Goal: Task Accomplishment & Management: Use online tool/utility

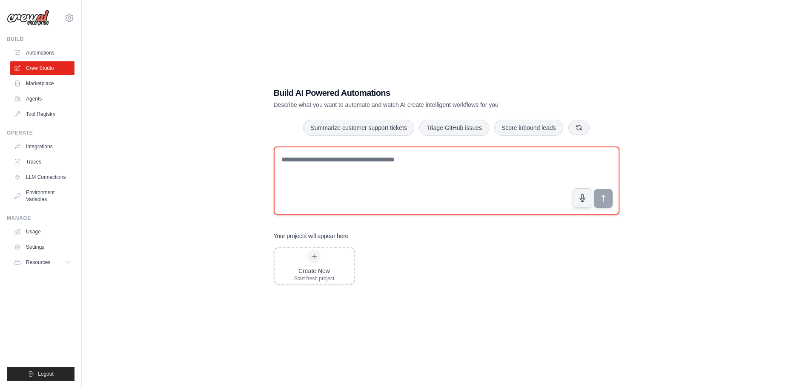
click at [345, 166] on textarea at bounding box center [447, 180] width 346 height 68
click at [394, 159] on textarea "**********" at bounding box center [447, 180] width 346 height 68
drag, startPoint x: 420, startPoint y: 161, endPoint x: 250, endPoint y: 134, distance: 172.0
click at [246, 130] on div "**********" at bounding box center [446, 185] width 702 height 388
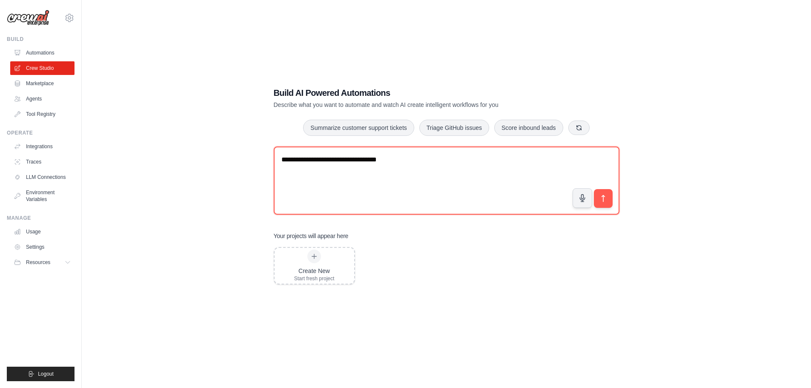
paste textarea "**********"
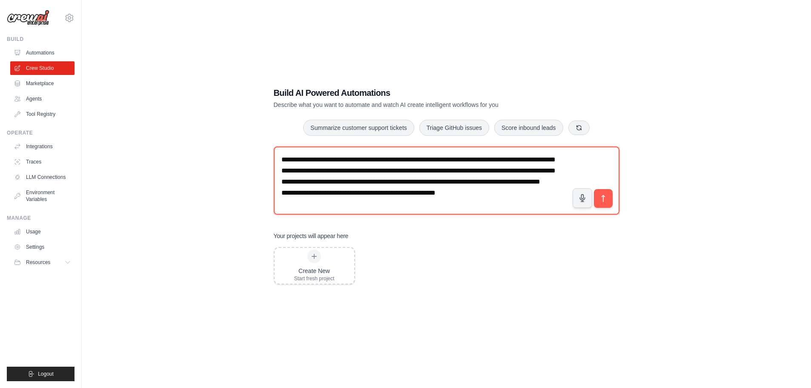
scroll to position [17, 0]
type textarea "**********"
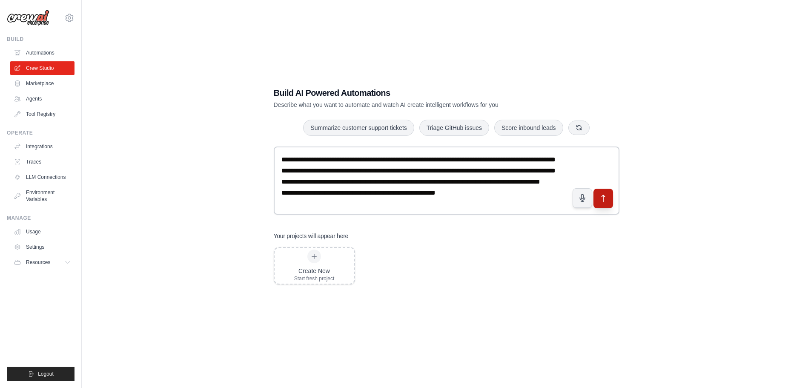
click at [600, 199] on icon "submit" at bounding box center [603, 198] width 9 height 9
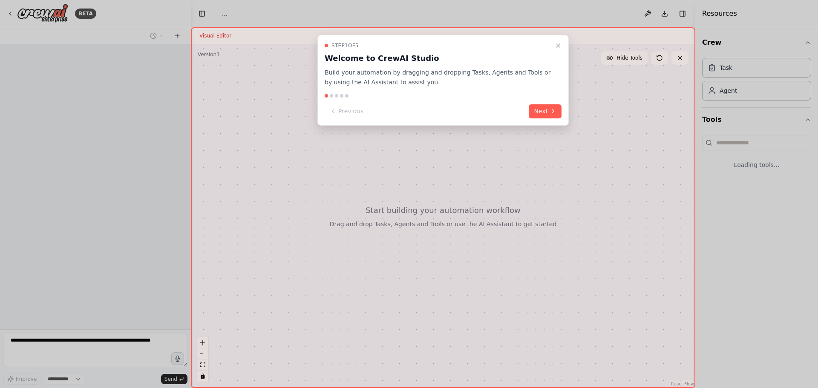
select select "****"
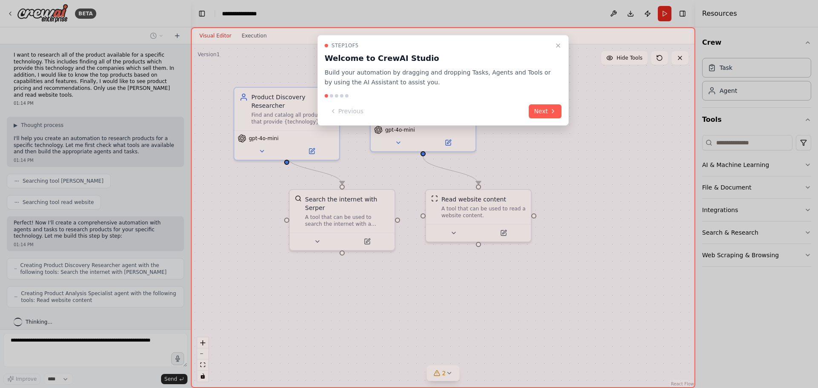
scroll to position [37, 0]
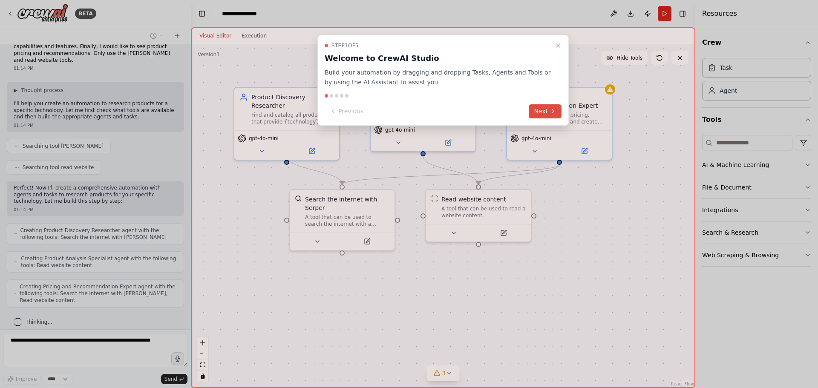
click at [540, 112] on button "Next" at bounding box center [544, 111] width 33 height 14
click at [540, 112] on div at bounding box center [409, 194] width 818 height 388
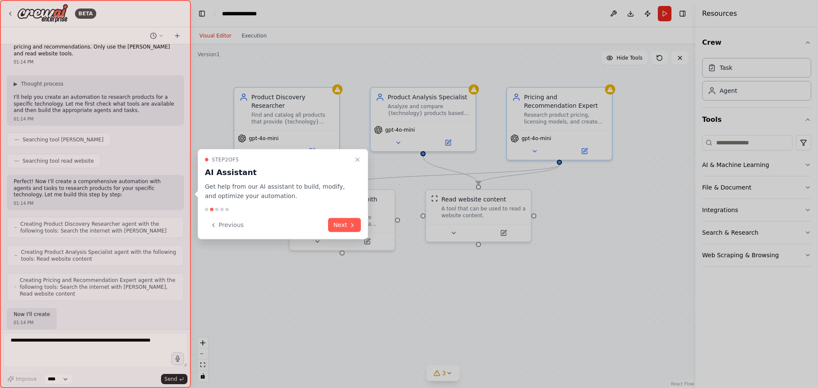
scroll to position [94, 0]
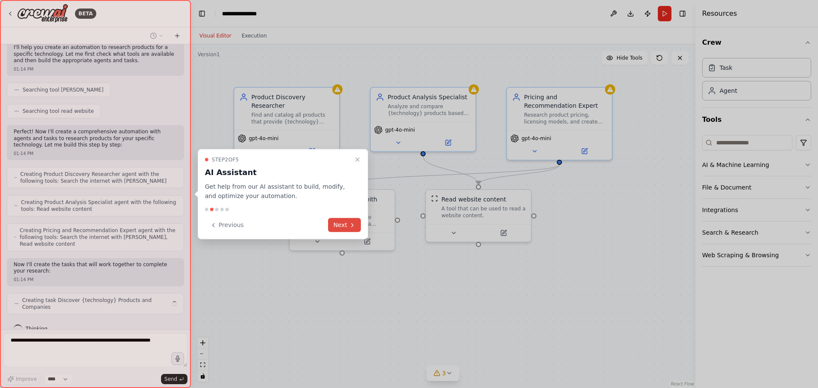
click at [350, 221] on button "Next" at bounding box center [344, 225] width 33 height 14
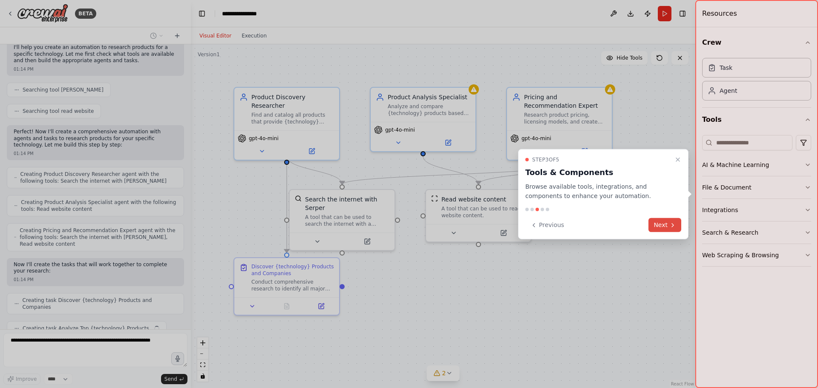
scroll to position [115, 0]
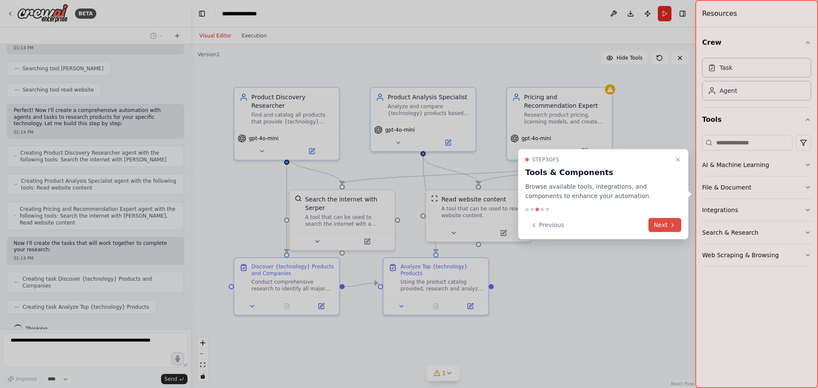
click at [670, 227] on icon at bounding box center [672, 224] width 7 height 7
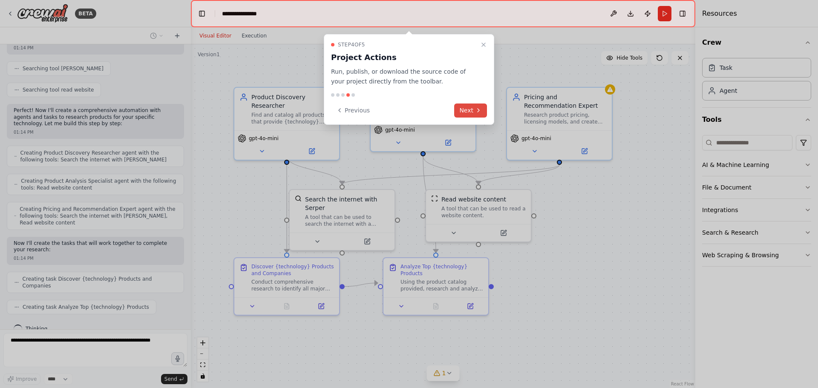
click at [467, 109] on button "Next" at bounding box center [470, 110] width 33 height 14
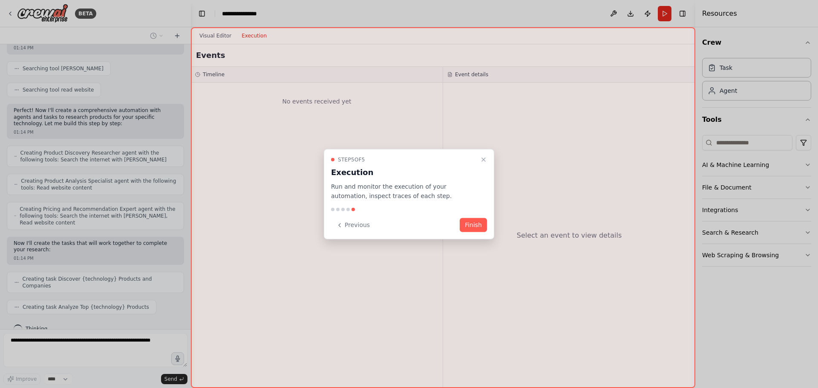
click at [467, 109] on div at bounding box center [443, 207] width 504 height 361
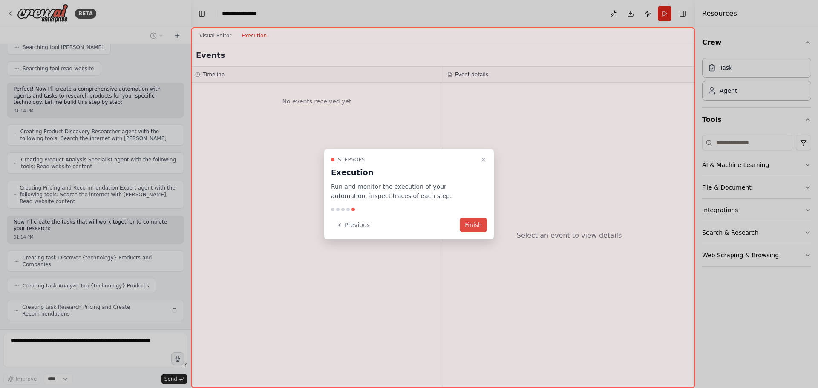
click at [475, 226] on button "Finish" at bounding box center [472, 225] width 27 height 14
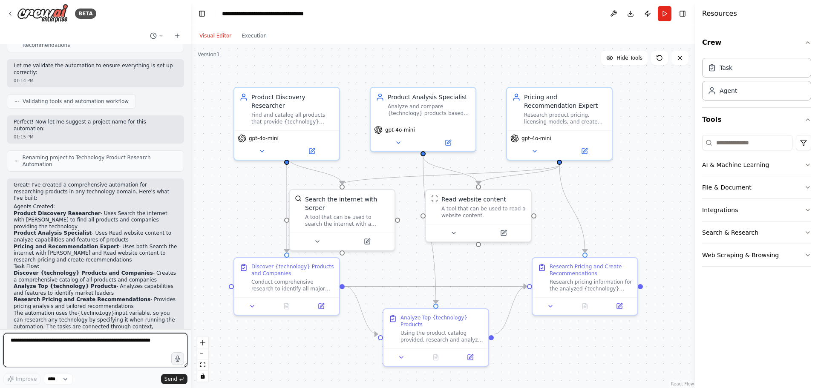
scroll to position [412, 0]
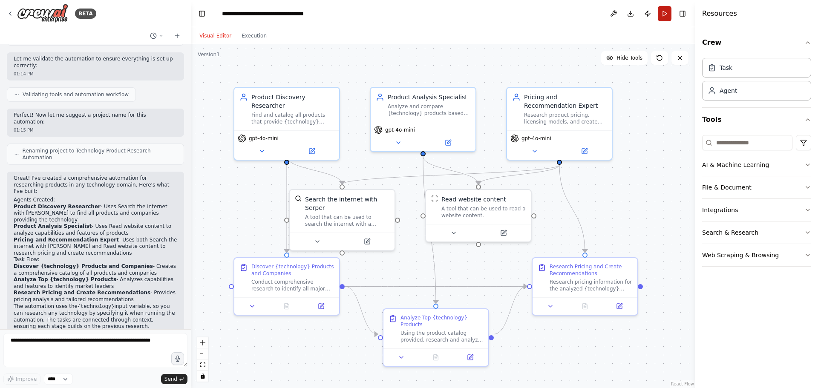
click at [665, 14] on button "Run" at bounding box center [664, 13] width 14 height 15
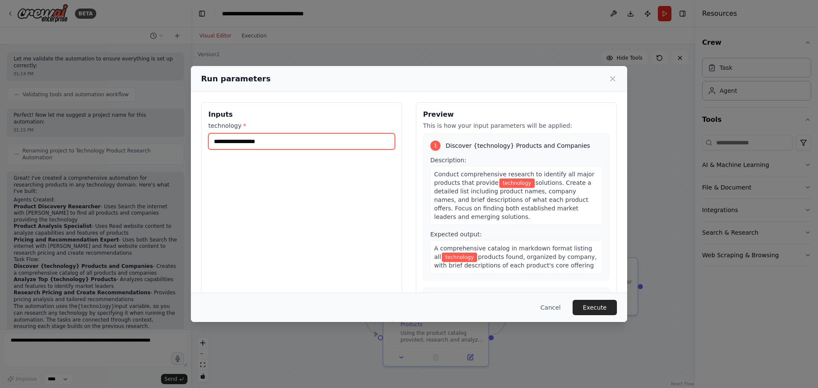
click at [278, 138] on input "technology *" at bounding box center [301, 141] width 187 height 16
type input "**********"
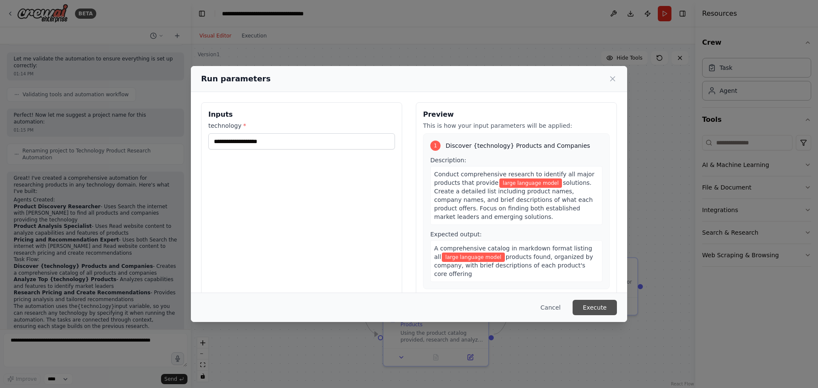
click at [600, 307] on button "Execute" at bounding box center [594, 307] width 44 height 15
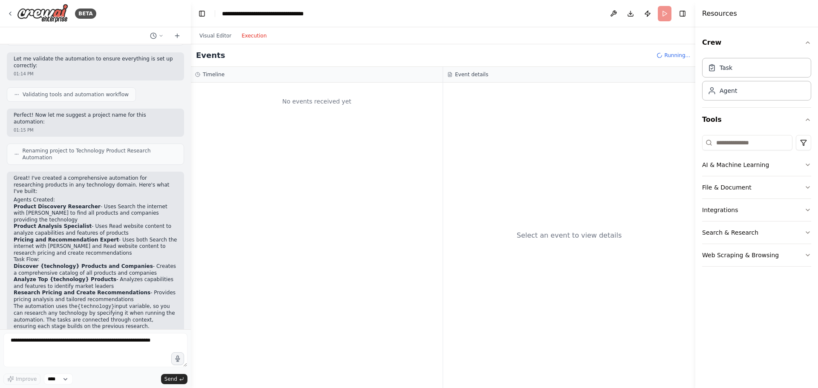
click at [264, 32] on button "Execution" at bounding box center [253, 36] width 35 height 10
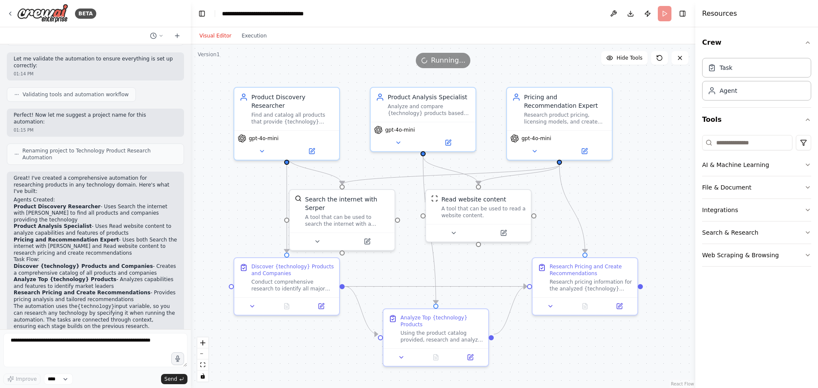
click at [215, 36] on button "Visual Editor" at bounding box center [215, 36] width 42 height 10
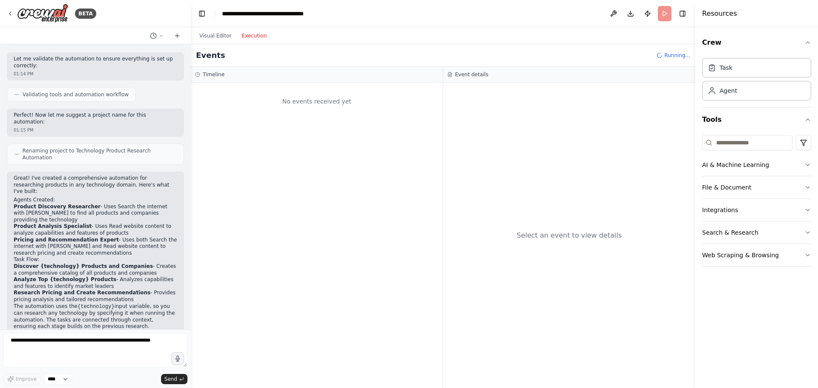
click at [247, 37] on button "Execution" at bounding box center [253, 36] width 35 height 10
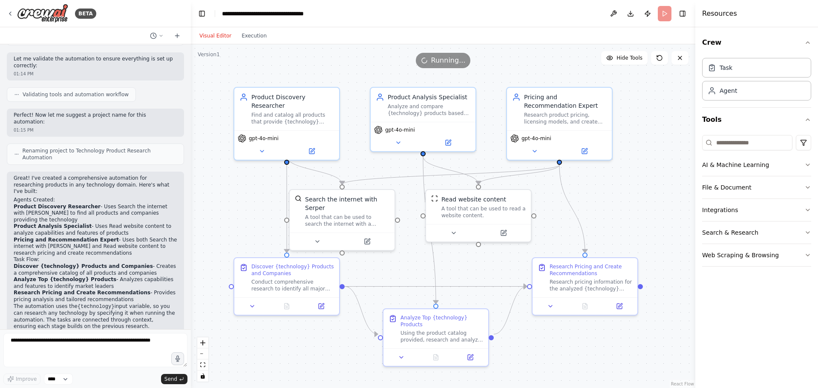
click at [210, 35] on button "Visual Editor" at bounding box center [215, 36] width 42 height 10
click at [663, 184] on div ".deletable-edge-delete-btn { width: 20px; height: 20px; border: 0px solid #ffff…" at bounding box center [443, 216] width 504 height 344
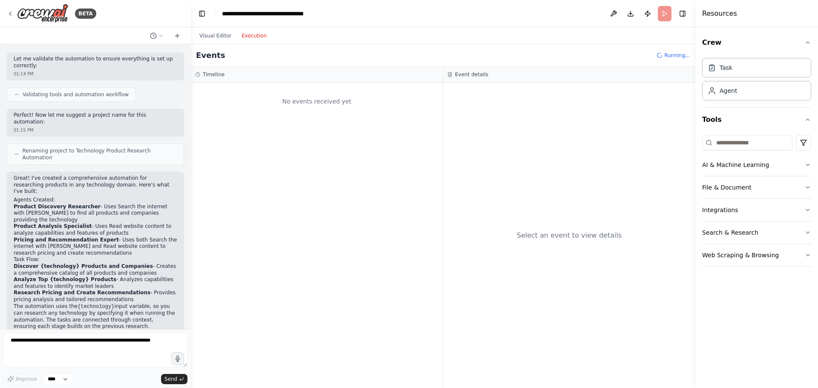
click at [249, 36] on button "Execution" at bounding box center [253, 36] width 35 height 10
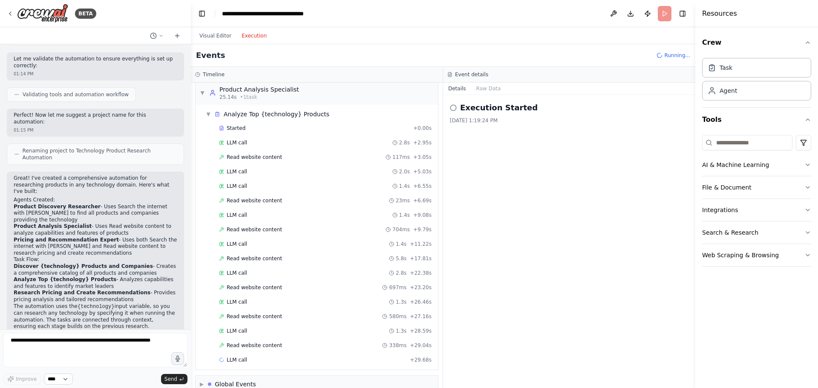
scroll to position [200, 0]
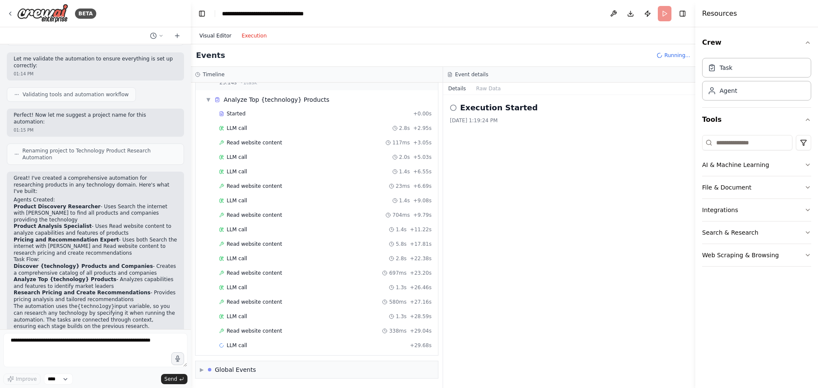
click at [212, 34] on button "Visual Editor" at bounding box center [215, 36] width 42 height 10
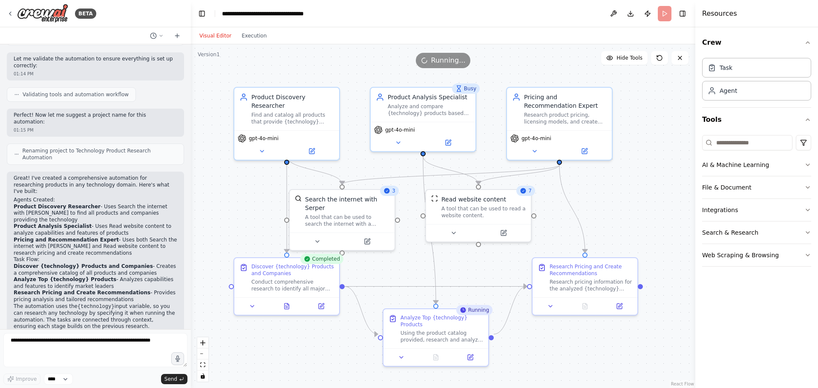
scroll to position [0, 0]
click at [212, 34] on button "Visual Editor" at bounding box center [215, 36] width 42 height 10
click at [256, 40] on button "Execution" at bounding box center [253, 36] width 35 height 10
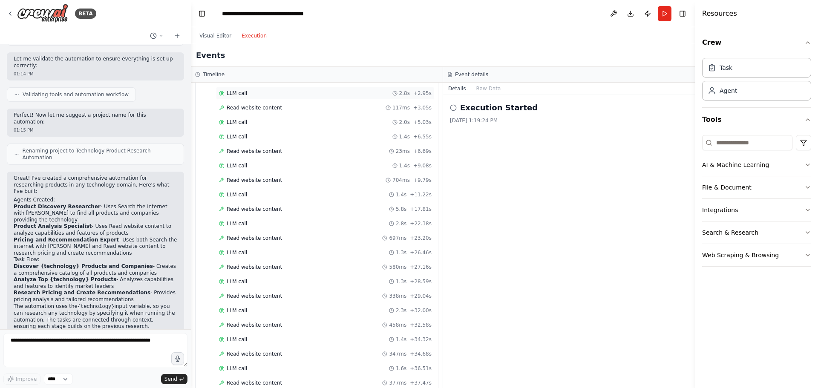
scroll to position [155, 0]
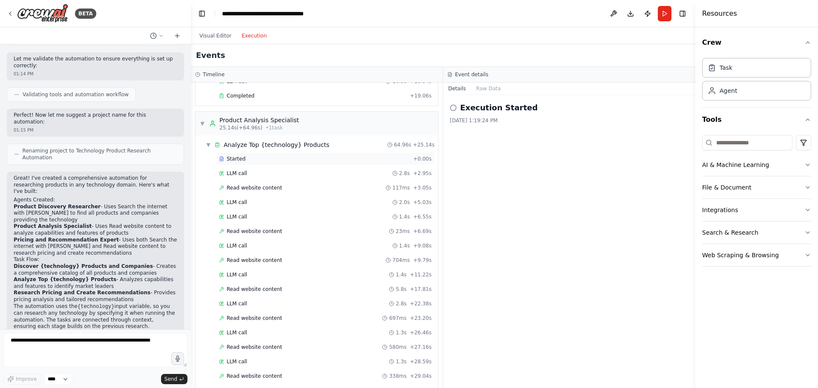
click at [293, 160] on div "Started" at bounding box center [314, 158] width 191 height 7
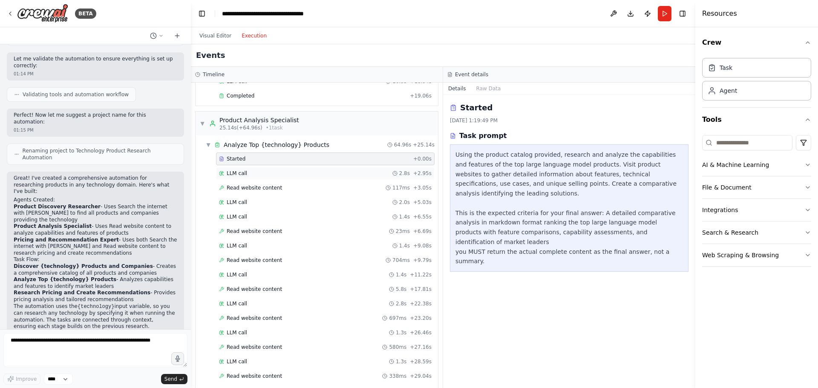
scroll to position [197, 0]
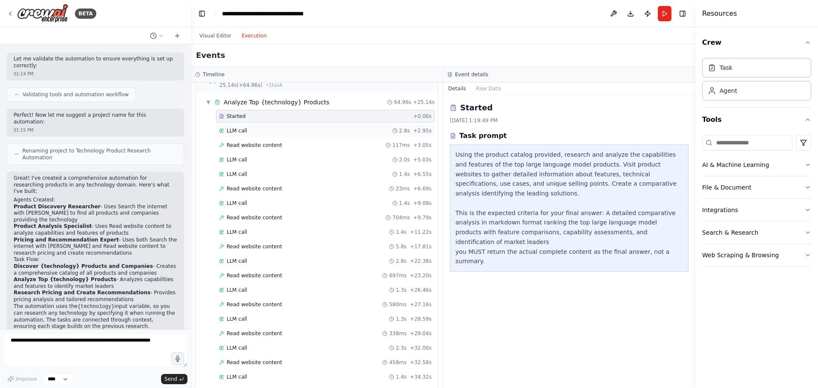
click at [266, 131] on div "LLM call 2.8s + 2.95s" at bounding box center [325, 130] width 212 height 7
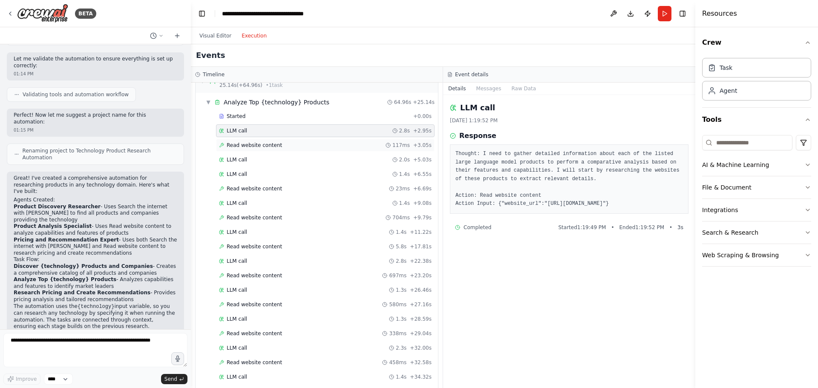
click at [273, 143] on span "Read website content" at bounding box center [254, 145] width 55 height 7
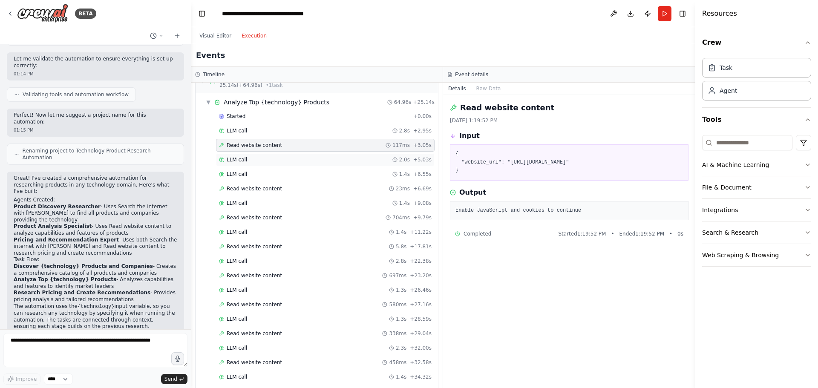
click at [276, 156] on div "LLM call 2.0s + 5.03s" at bounding box center [325, 159] width 212 height 7
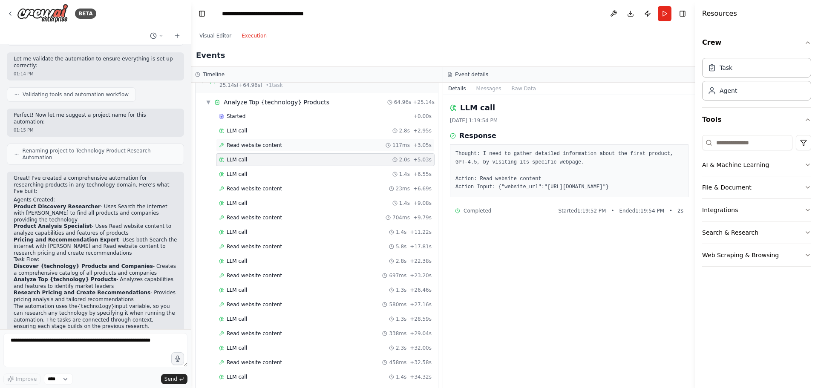
click at [284, 148] on div "Read website content 117ms + 3.05s" at bounding box center [325, 145] width 212 height 7
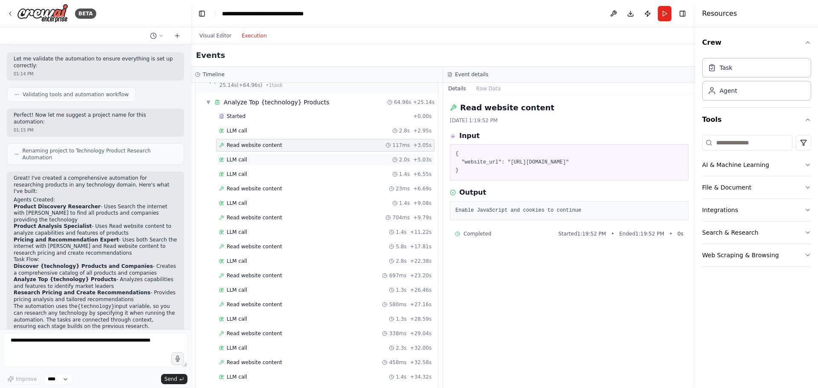
click at [287, 161] on div "LLM call 2.0s + 5.03s" at bounding box center [325, 159] width 212 height 7
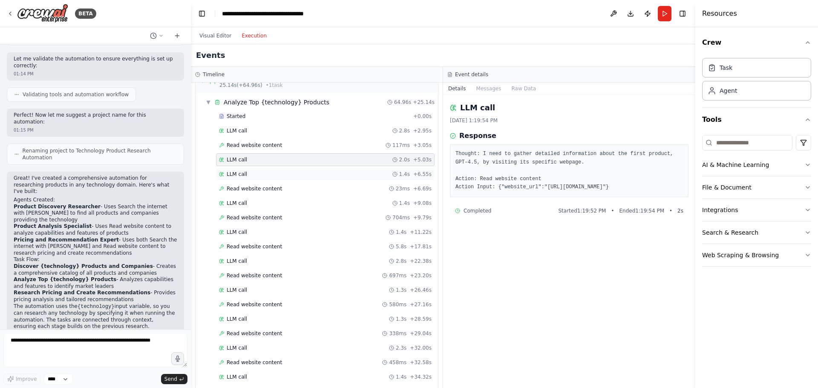
click at [288, 171] on div "LLM call 1.4s + 6.55s" at bounding box center [325, 174] width 212 height 7
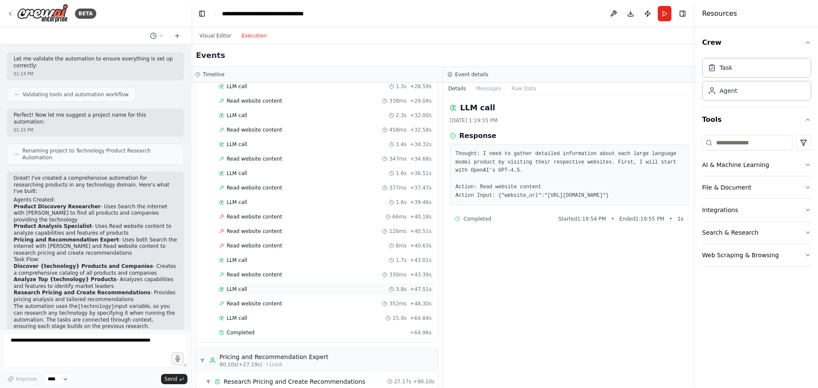
scroll to position [453, 0]
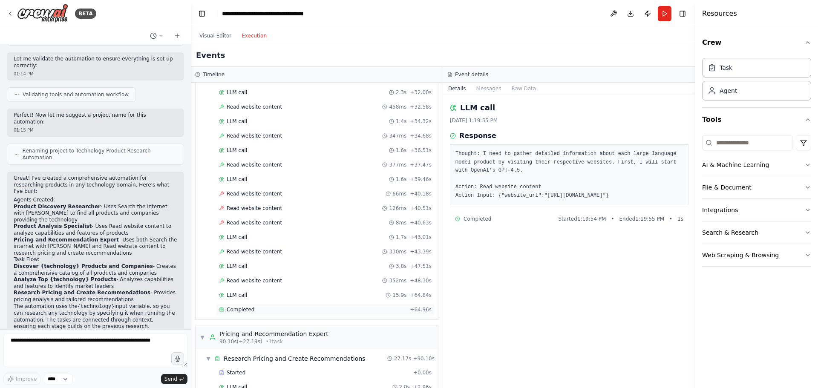
click at [295, 307] on div "Completed" at bounding box center [312, 309] width 187 height 7
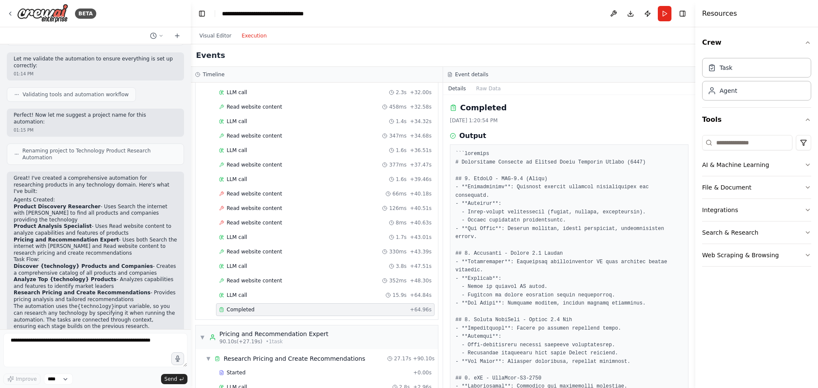
click at [295, 307] on div "Completed" at bounding box center [312, 309] width 187 height 7
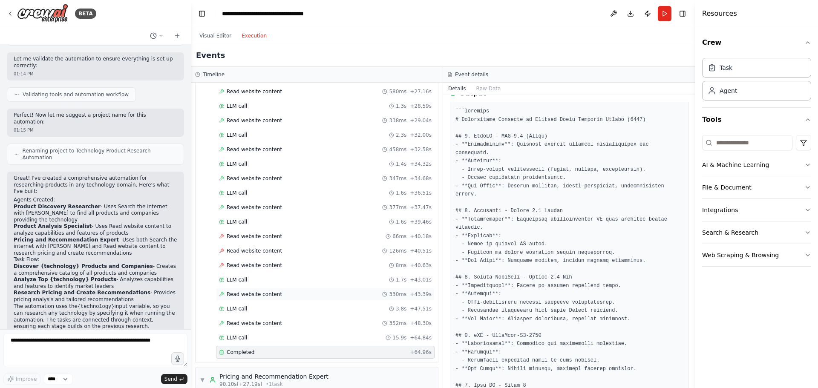
scroll to position [538, 0]
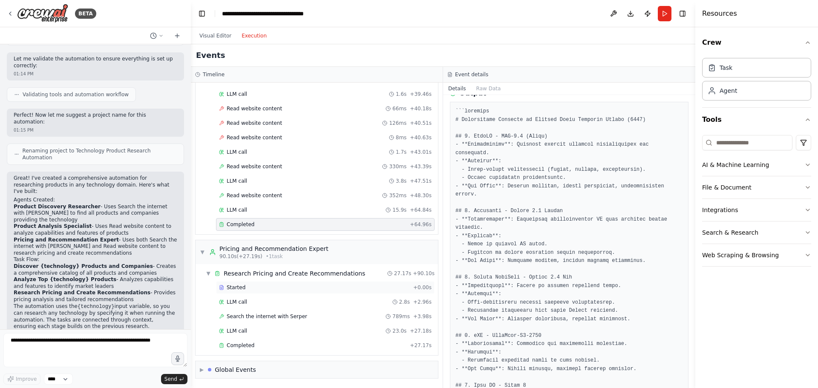
click at [268, 287] on div "Started" at bounding box center [314, 287] width 191 height 7
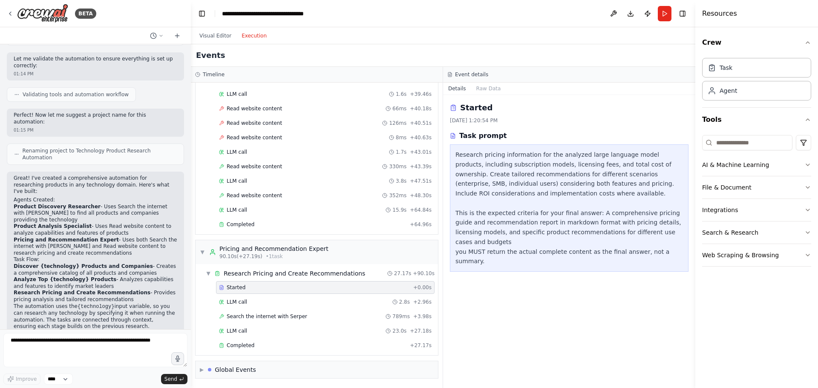
scroll to position [0, 0]
click at [275, 223] on div "Completed" at bounding box center [312, 224] width 187 height 7
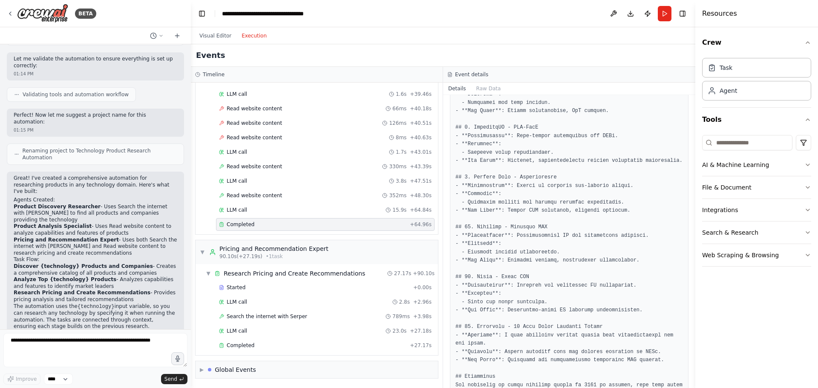
scroll to position [554, 0]
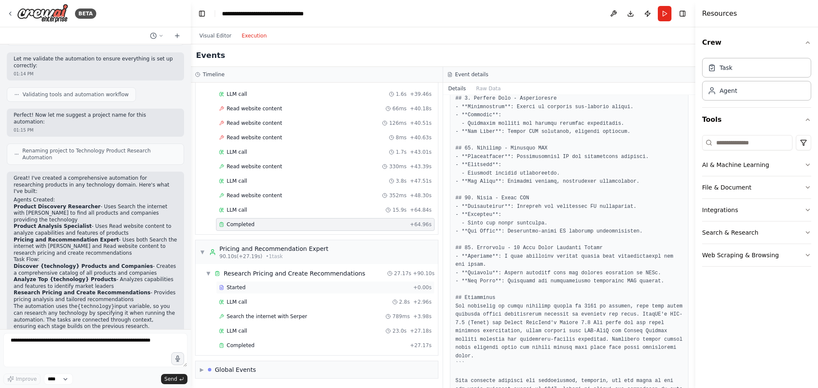
click at [281, 284] on div "Started + 0.00s" at bounding box center [325, 287] width 218 height 13
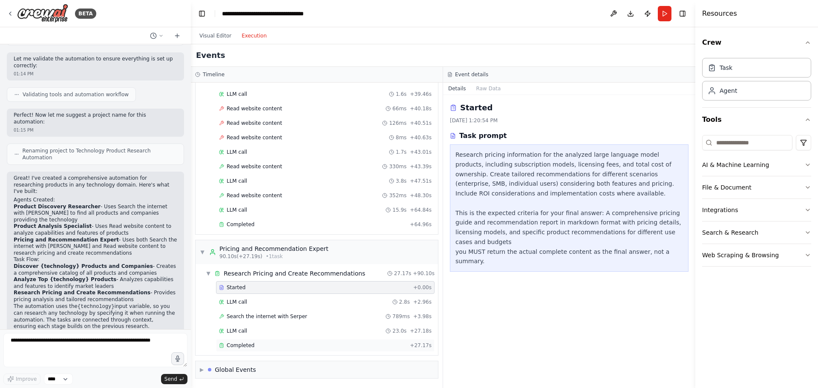
click at [316, 347] on div "Completed" at bounding box center [312, 345] width 187 height 7
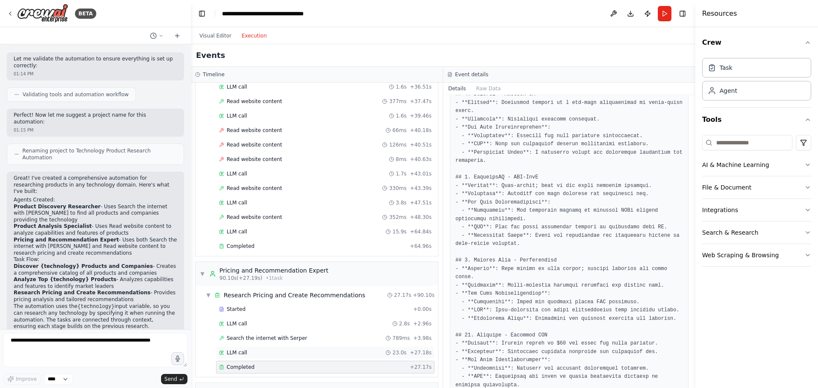
scroll to position [538, 0]
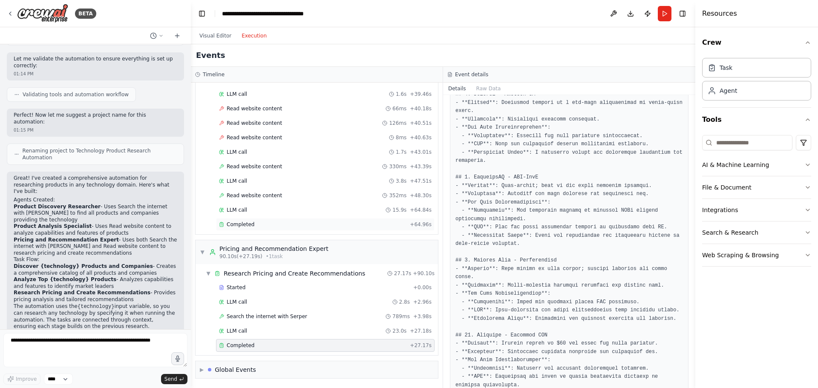
click at [301, 226] on div "Completed" at bounding box center [312, 224] width 187 height 7
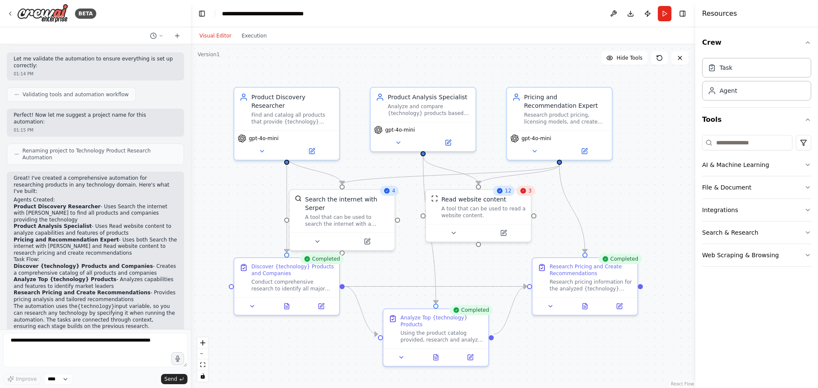
click at [215, 35] on button "Visual Editor" at bounding box center [215, 36] width 42 height 10
click at [312, 147] on icon at bounding box center [311, 149] width 5 height 5
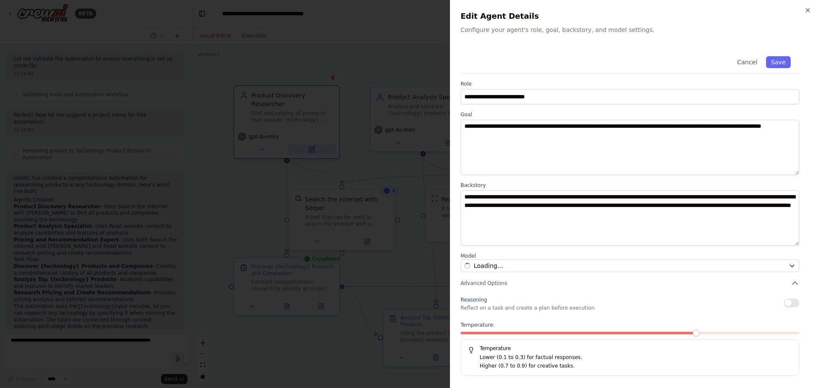
click at [312, 143] on div at bounding box center [409, 194] width 818 height 388
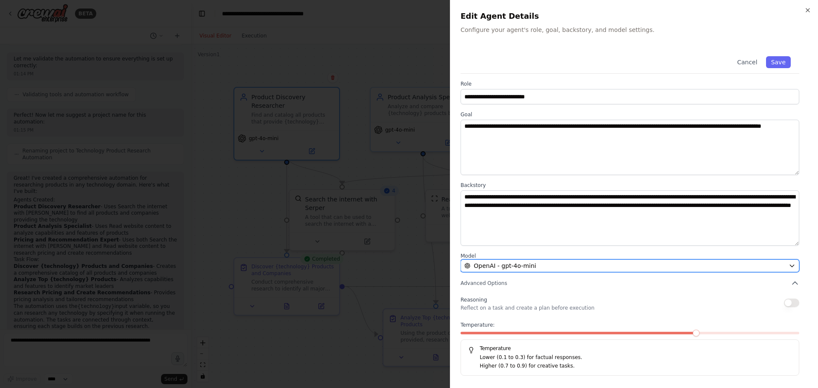
click at [612, 264] on div "OpenAI - gpt-4o-mini" at bounding box center [624, 265] width 321 height 9
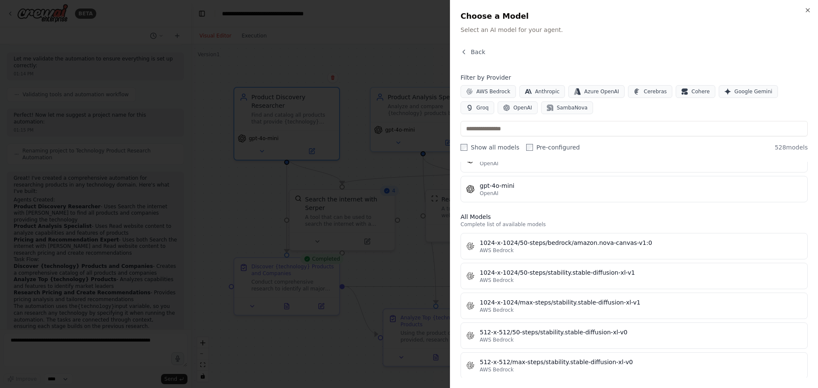
scroll to position [0, 0]
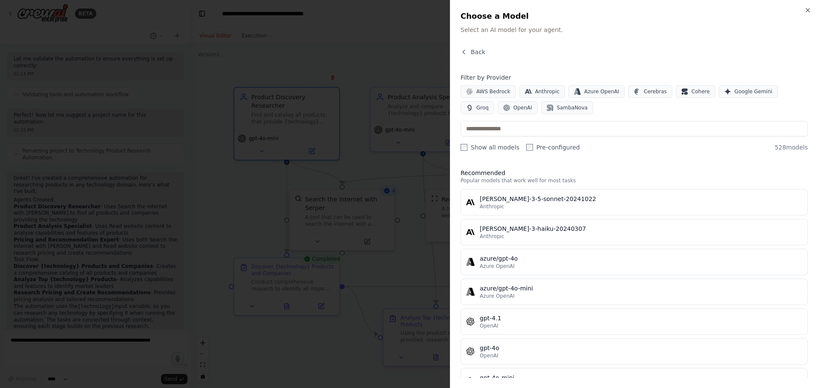
click at [610, 153] on div "Back Filter by Provider AWS Bedrock Anthropic Azure OpenAI Cerebras Cohere Goog…" at bounding box center [633, 213] width 347 height 330
click at [469, 52] on button "Back" at bounding box center [472, 52] width 25 height 9
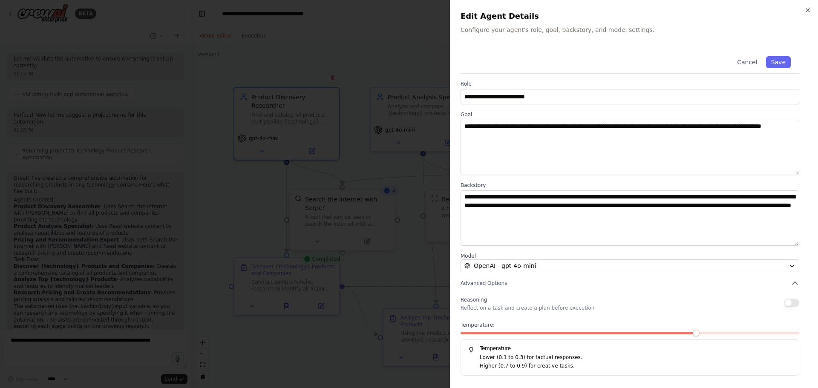
click at [413, 29] on div at bounding box center [409, 194] width 818 height 388
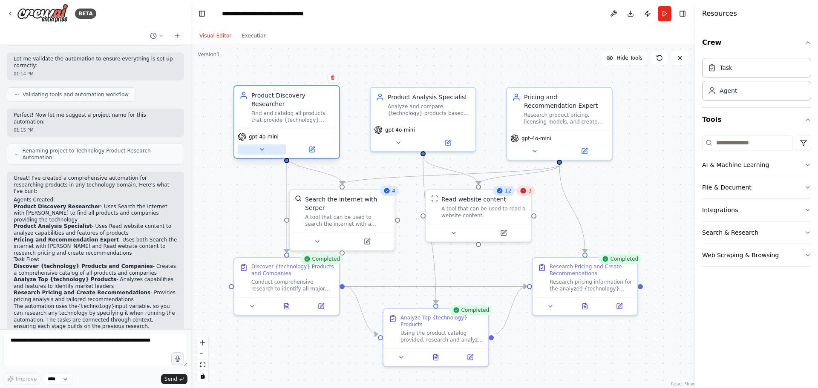
click at [267, 144] on button at bounding box center [262, 149] width 48 height 10
click at [263, 149] on icon at bounding box center [261, 150] width 3 height 2
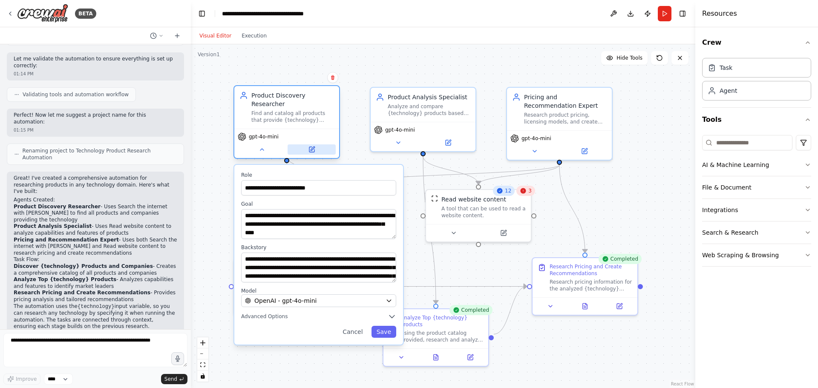
click at [310, 147] on icon at bounding box center [311, 149] width 5 height 5
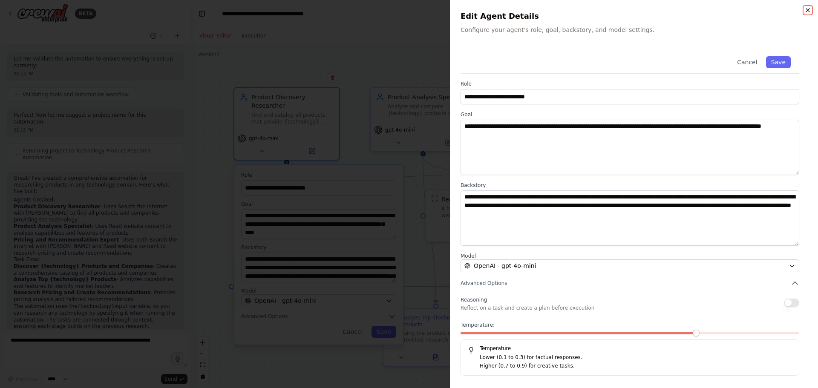
click at [807, 11] on icon "button" at bounding box center [807, 10] width 3 height 3
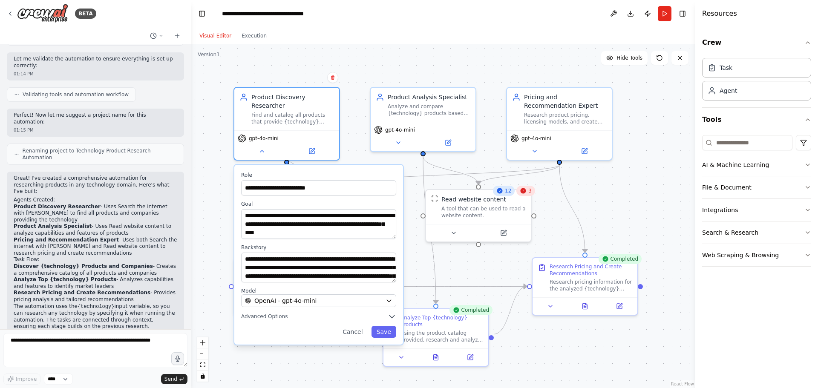
click at [204, 258] on div ".deletable-edge-delete-btn { width: 20px; height: 20px; border: 0px solid #ffff…" at bounding box center [443, 216] width 504 height 344
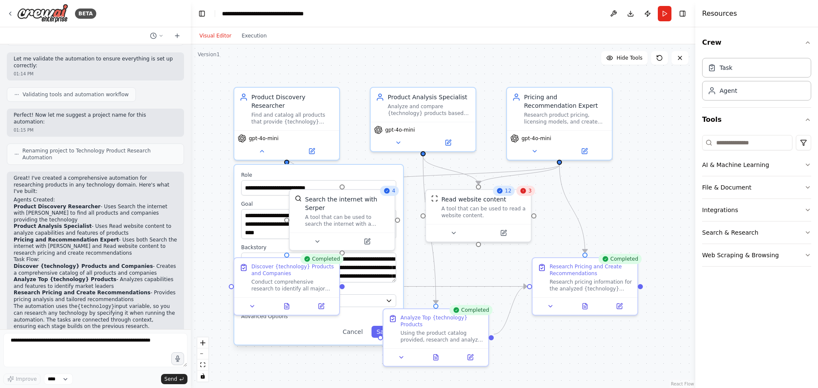
click at [659, 347] on div ".deletable-edge-delete-btn { width: 20px; height: 20px; border: 0px solid #ffff…" at bounding box center [443, 216] width 504 height 344
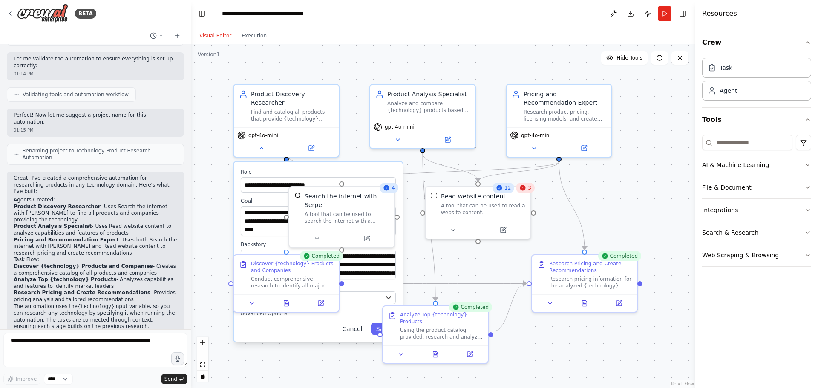
click at [354, 325] on button "Cancel" at bounding box center [352, 329] width 30 height 12
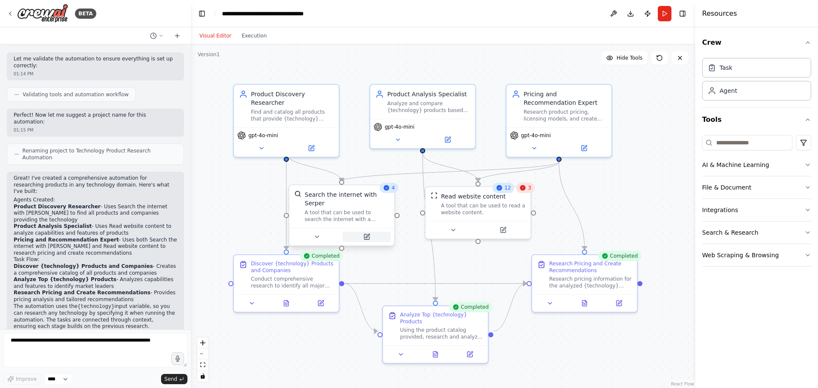
click at [370, 233] on button at bounding box center [366, 237] width 48 height 10
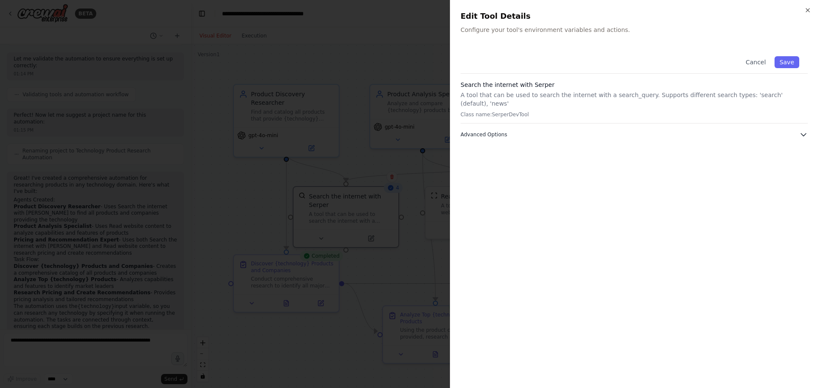
click at [802, 134] on icon "button" at bounding box center [803, 135] width 5 height 3
click at [807, 11] on icon "button" at bounding box center [807, 10] width 7 height 7
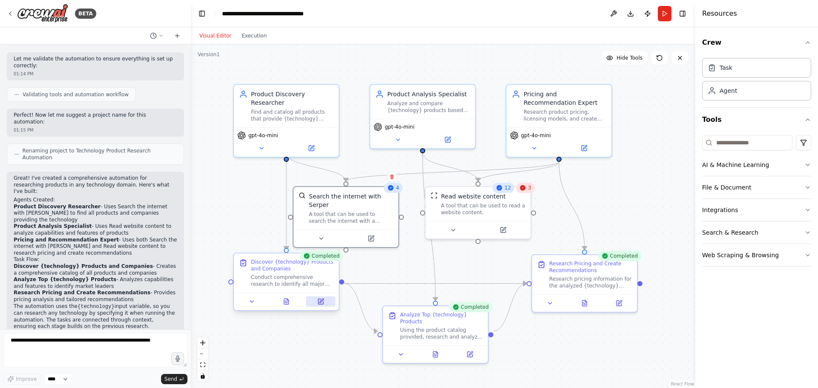
click at [320, 305] on button at bounding box center [320, 301] width 29 height 10
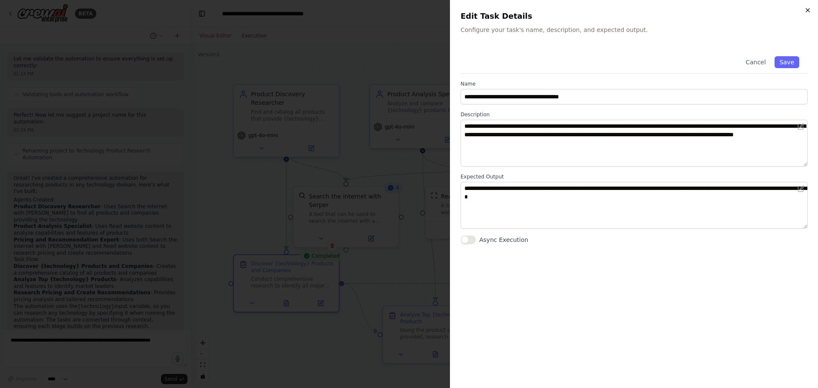
click at [805, 11] on icon "button" at bounding box center [807, 10] width 7 height 7
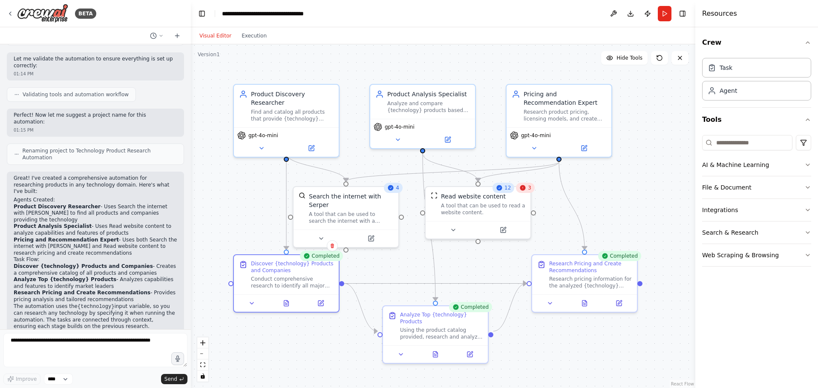
click at [645, 190] on div ".deletable-edge-delete-btn { width: 20px; height: 20px; border: 0px solid #ffff…" at bounding box center [443, 216] width 504 height 344
click at [525, 193] on div "Read website content A tool that can be used to read a website content." at bounding box center [477, 202] width 105 height 34
click at [634, 189] on div ".deletable-edge-delete-btn { width: 20px; height: 20px; border: 0px solid #ffff…" at bounding box center [443, 216] width 504 height 344
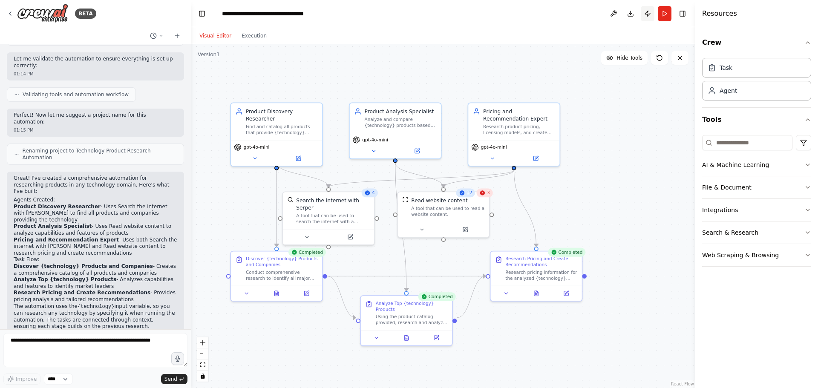
click at [648, 15] on button "Publish" at bounding box center [647, 13] width 14 height 15
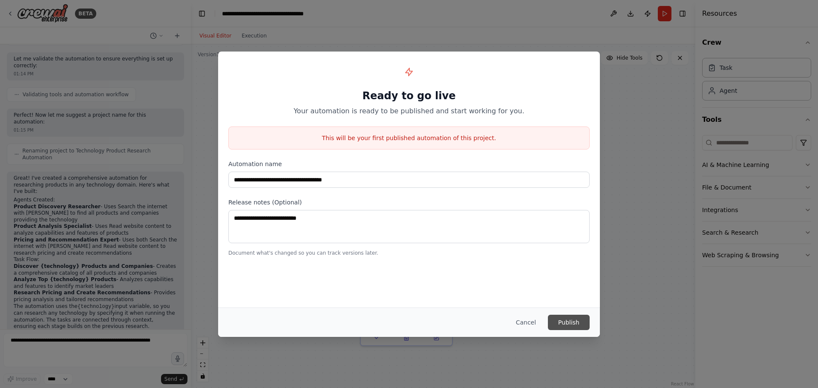
click at [562, 324] on button "Publish" at bounding box center [569, 322] width 42 height 15
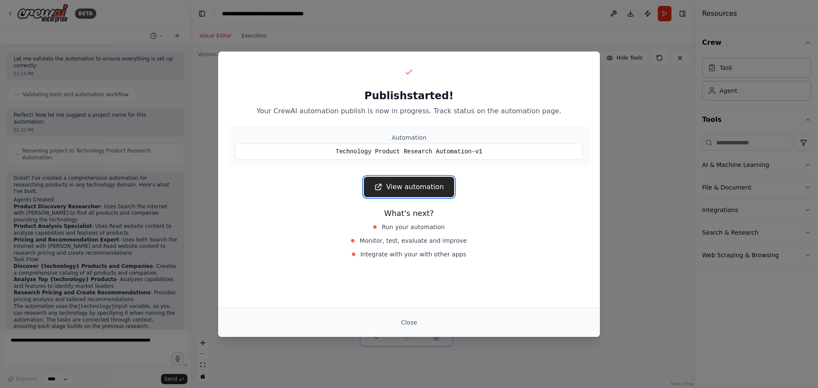
click at [428, 187] on link "View automation" at bounding box center [409, 187] width 90 height 20
click at [409, 322] on button "Close" at bounding box center [409, 322] width 30 height 15
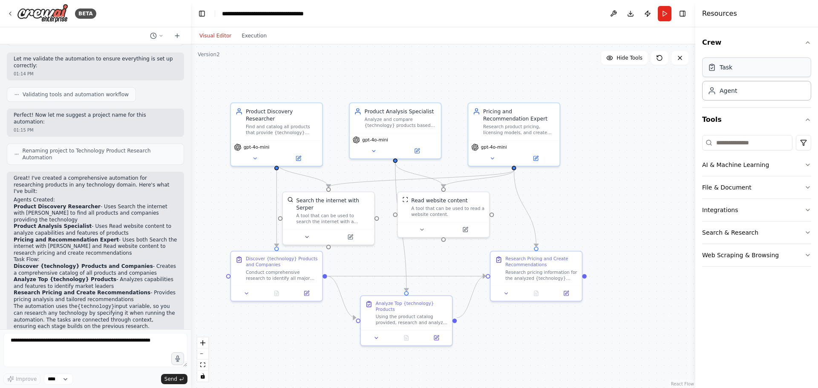
click at [727, 72] on div "Task" at bounding box center [756, 67] width 109 height 20
click at [251, 355] on div ".deletable-edge-delete-btn { width: 20px; height: 20px; border: 0px solid #ffff…" at bounding box center [443, 216] width 504 height 344
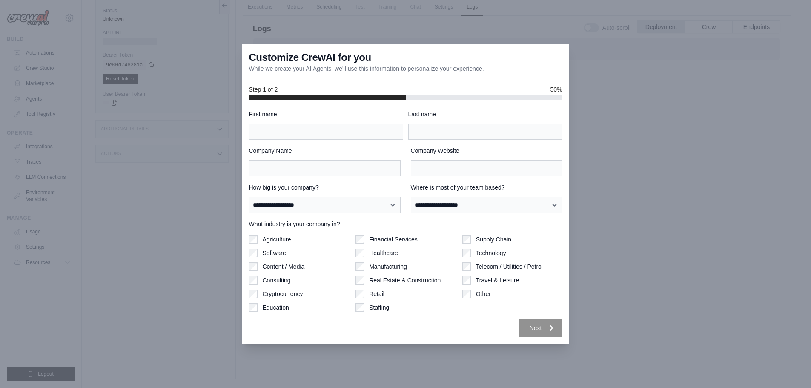
click at [611, 100] on div at bounding box center [405, 194] width 811 height 388
click at [140, 197] on div at bounding box center [405, 194] width 811 height 388
